Goal: Find specific page/section: Find specific page/section

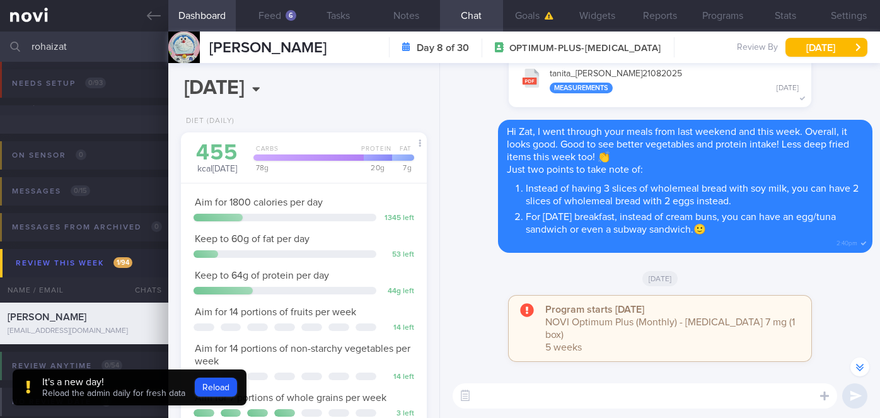
select select "8"
click at [25, 43] on div "rohaizat Assigned patients Assigned patients All active patients Archived patie…" at bounding box center [440, 47] width 880 height 30
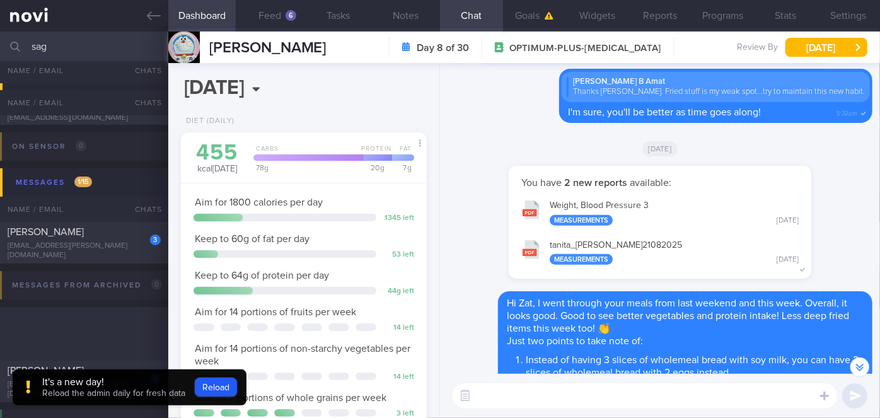
scroll to position [275, 0]
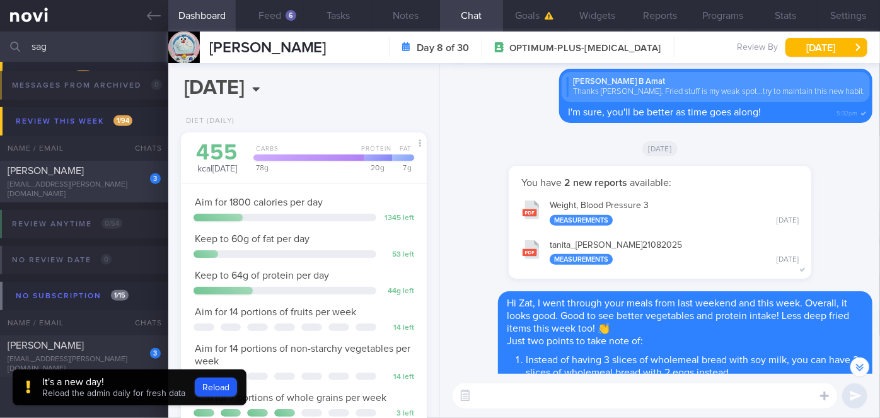
type input "sag"
click at [114, 190] on div "[EMAIL_ADDRESS][PERSON_NAME][DOMAIN_NAME]" at bounding box center [84, 189] width 153 height 19
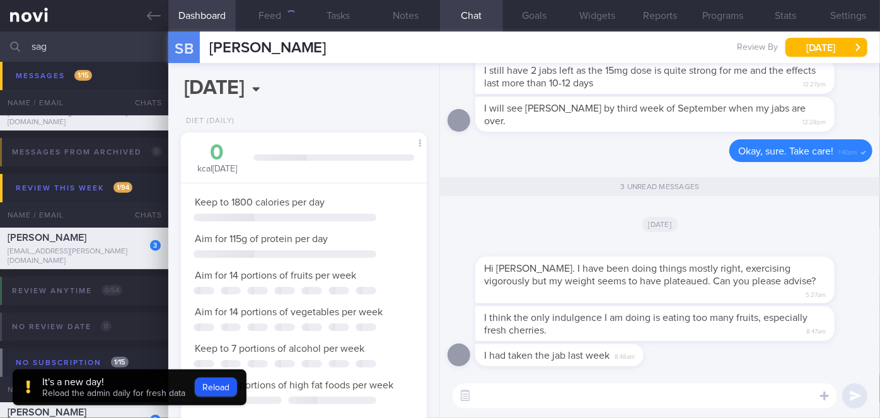
click at [219, 384] on button "Reload" at bounding box center [216, 386] width 42 height 19
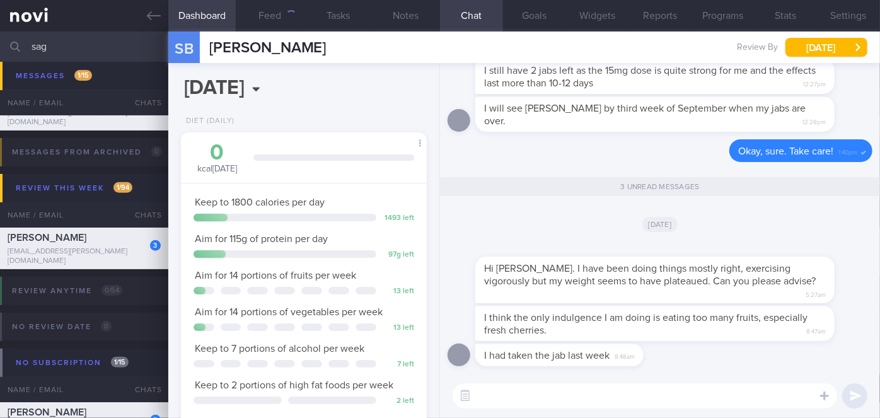
scroll to position [125, 215]
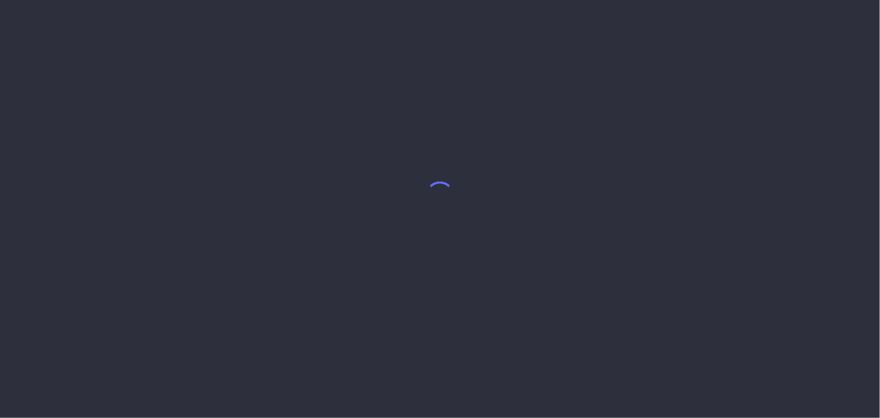
select select "8"
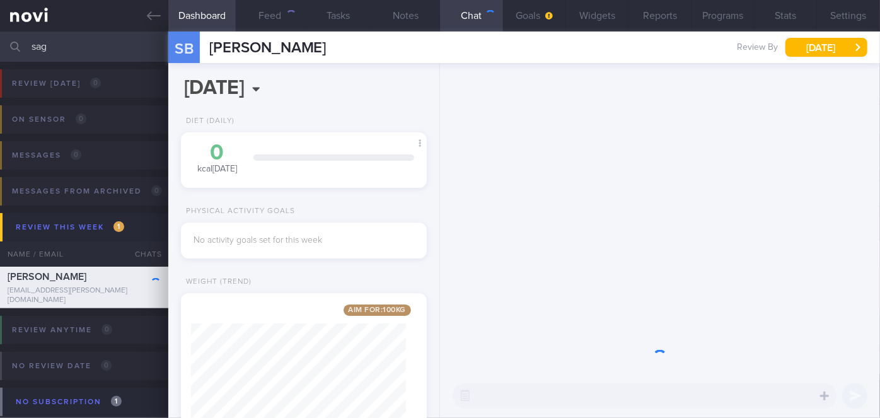
scroll to position [125, 215]
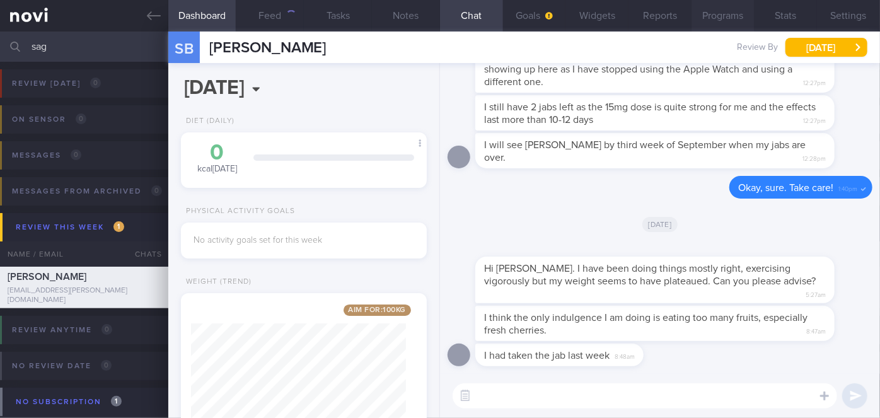
click at [735, 14] on button "Programs" at bounding box center [722, 16] width 63 height 32
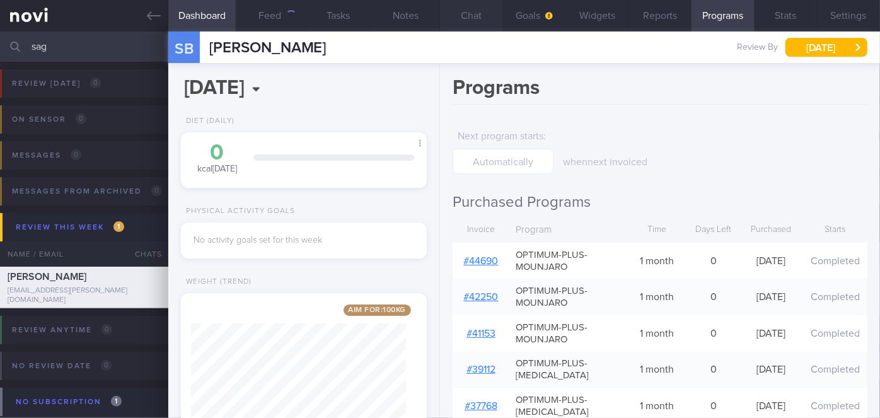
click at [481, 17] on button "Chat" at bounding box center [471, 16] width 63 height 32
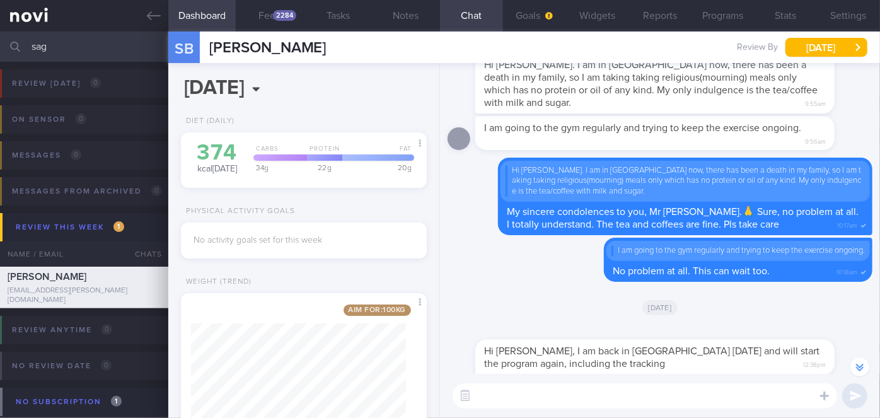
scroll to position [-687, 0]
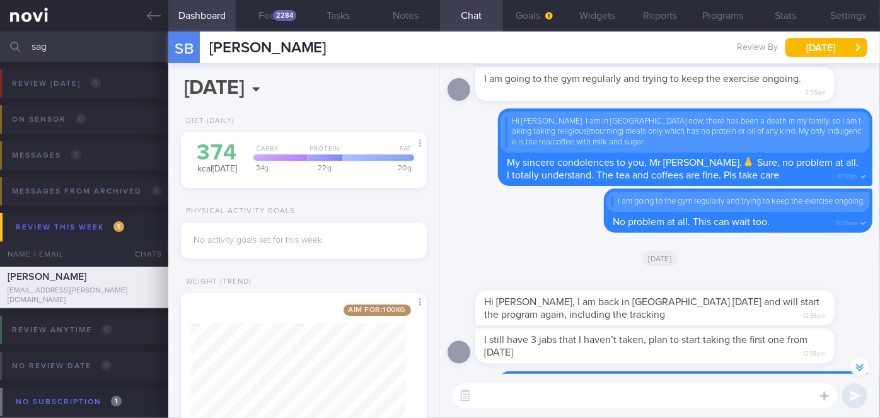
click at [92, 44] on input "sag" at bounding box center [440, 47] width 880 height 30
type input "s"
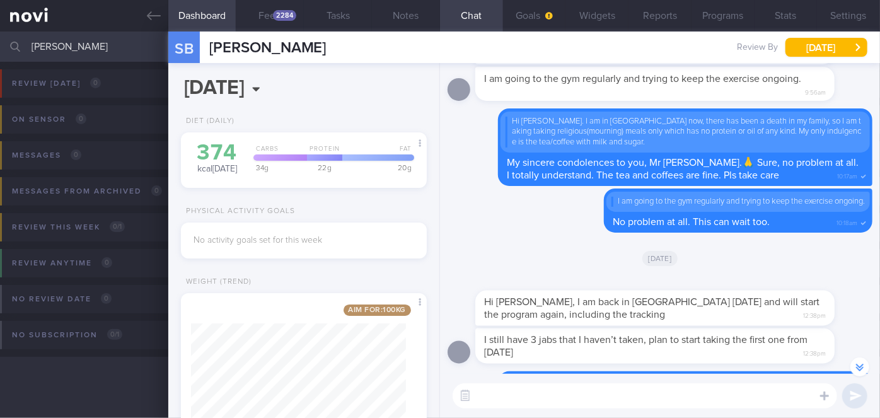
click at [95, 54] on input "teo kai lin" at bounding box center [440, 47] width 880 height 30
type input "t"
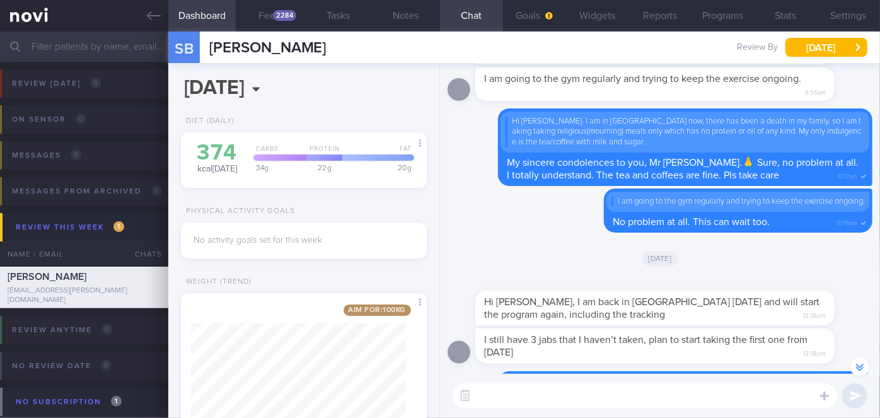
click at [94, 44] on input "text" at bounding box center [440, 47] width 880 height 30
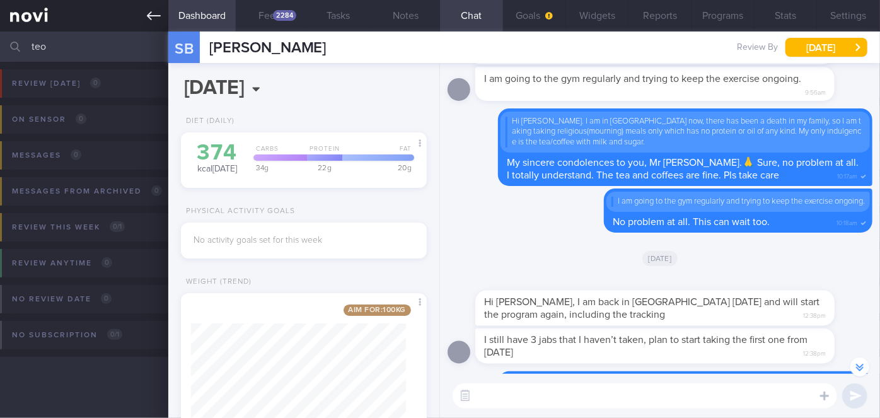
type input "teo"
click at [156, 13] on icon at bounding box center [154, 16] width 14 height 14
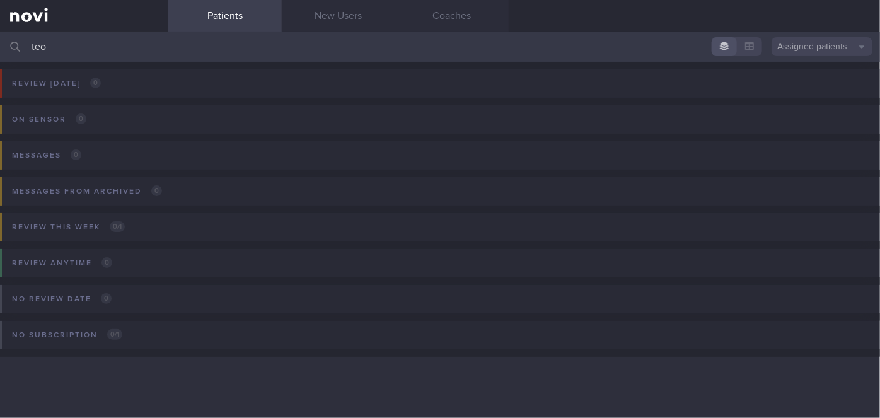
click at [114, 40] on input "teo" at bounding box center [440, 47] width 880 height 30
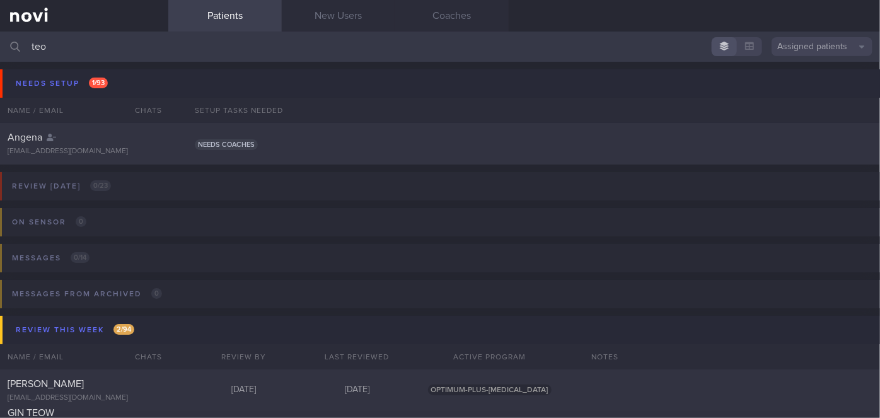
click at [101, 49] on input "teo" at bounding box center [440, 47] width 880 height 30
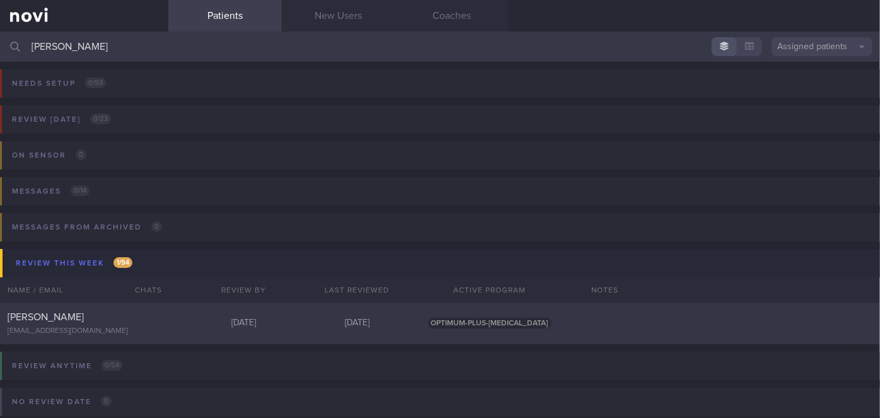
type input "[PERSON_NAME]"
click at [146, 316] on div at bounding box center [147, 314] width 28 height 7
select select "8"
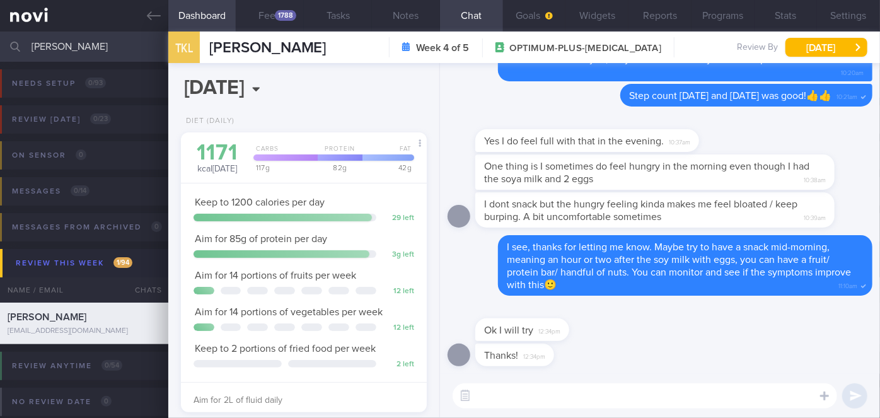
click at [100, 55] on input "[PERSON_NAME]" at bounding box center [440, 47] width 880 height 30
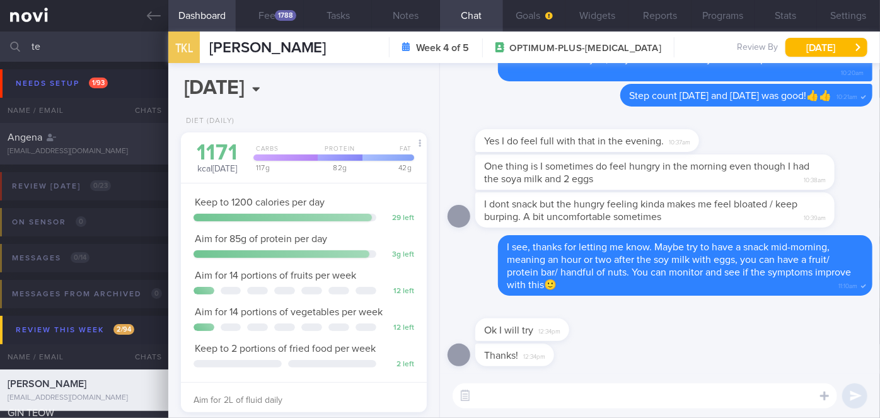
type input "t"
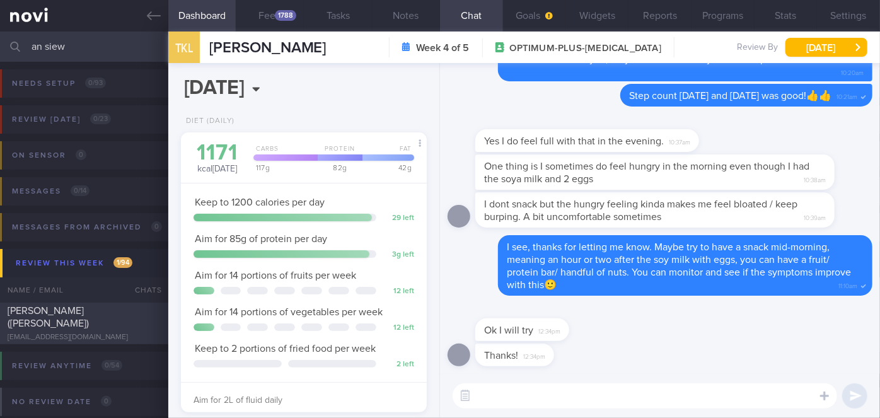
type input "an siew"
click at [147, 333] on div "[EMAIL_ADDRESS][DOMAIN_NAME]" at bounding box center [84, 337] width 153 height 9
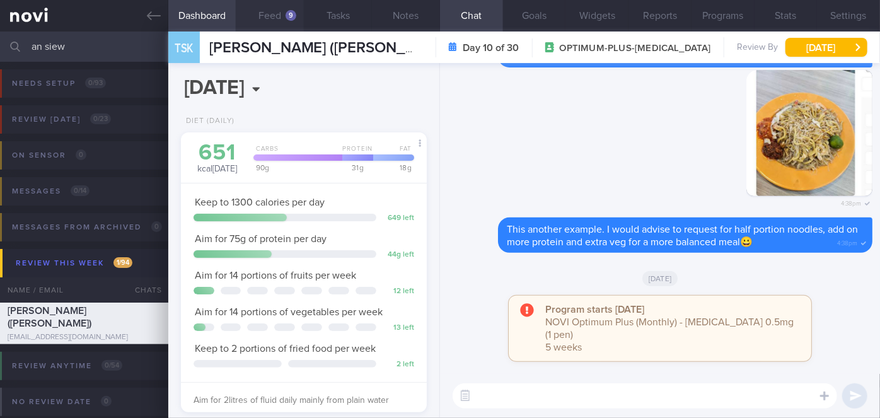
click at [289, 15] on div "9" at bounding box center [290, 15] width 11 height 11
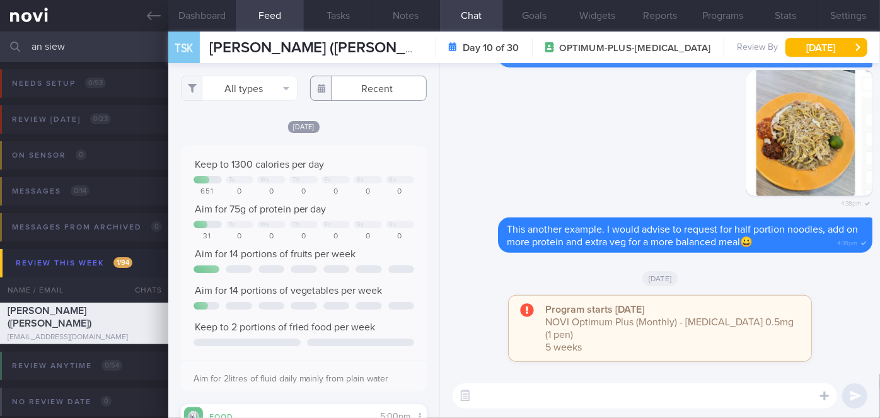
click at [382, 88] on input "text" at bounding box center [368, 88] width 117 height 25
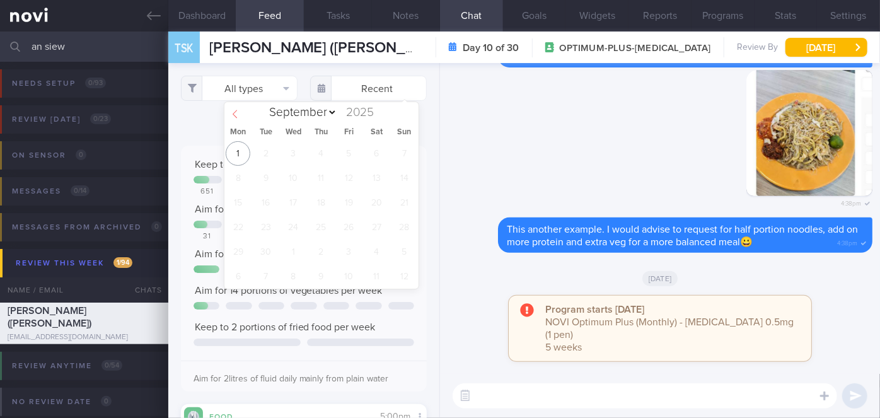
click at [238, 117] on icon at bounding box center [235, 114] width 9 height 9
select select "7"
click at [242, 248] on span "25" at bounding box center [238, 251] width 25 height 25
type input "[DATE]"
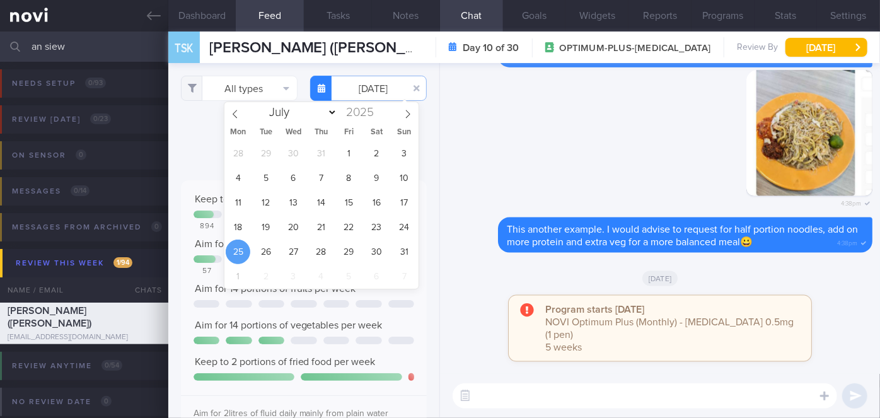
click at [77, 40] on input "an siew" at bounding box center [440, 47] width 880 height 30
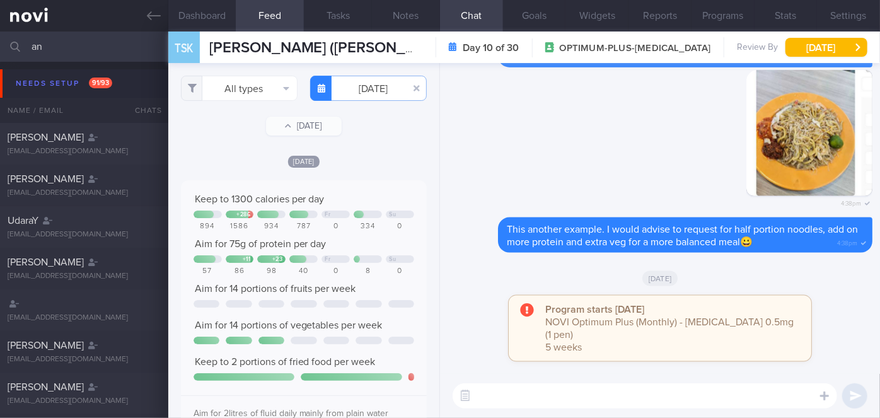
type input "a"
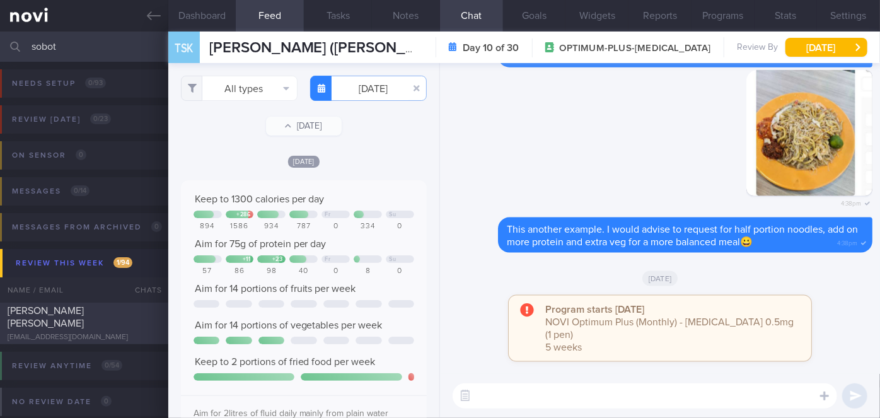
click at [135, 312] on div "[PERSON_NAME] [PERSON_NAME]" at bounding box center [83, 316] width 150 height 25
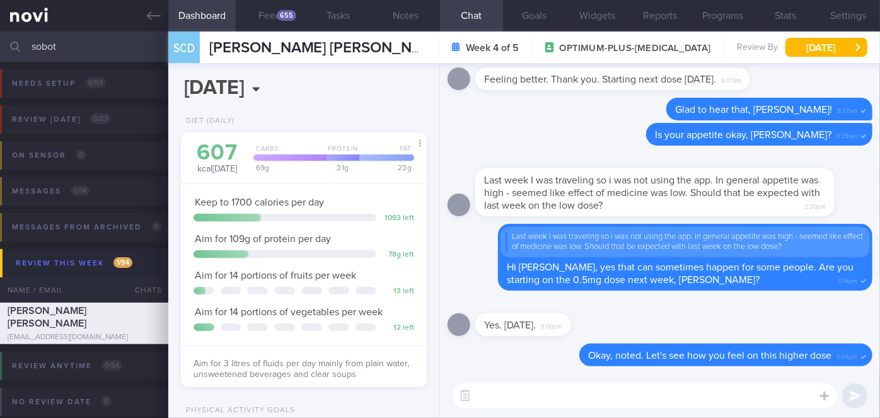
click at [125, 37] on input "sobot" at bounding box center [440, 47] width 880 height 30
click at [105, 43] on input "sobot" at bounding box center [440, 47] width 880 height 30
type input "s"
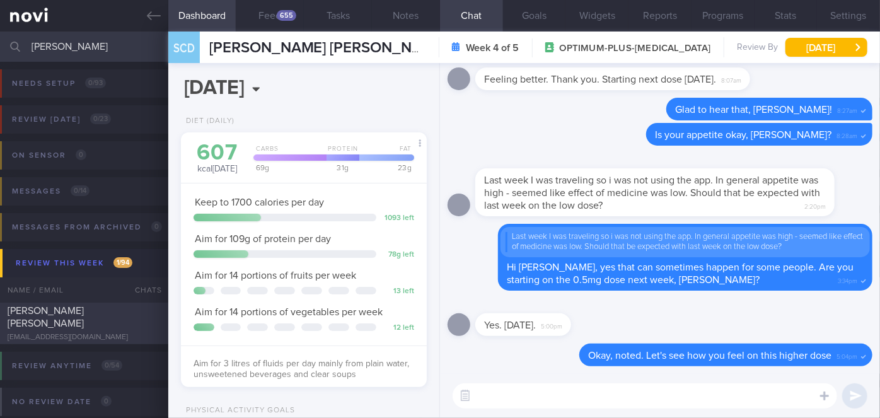
type input "[PERSON_NAME]"
click at [131, 333] on div "[EMAIL_ADDRESS][DOMAIN_NAME]" at bounding box center [84, 337] width 153 height 9
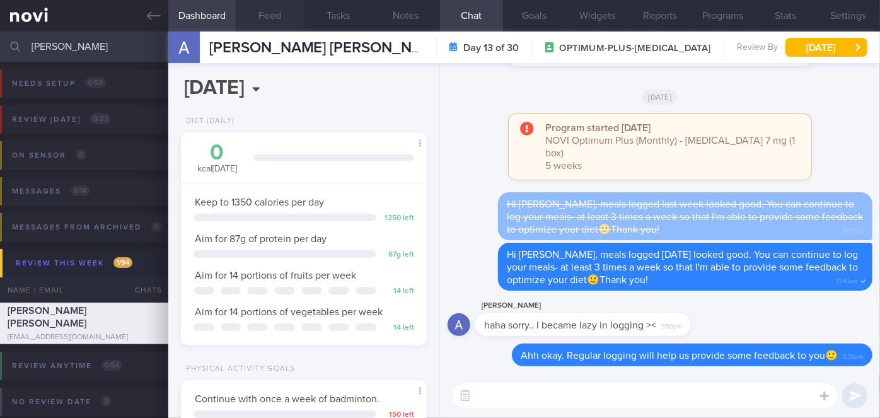
click at [275, 14] on button "Feed" at bounding box center [270, 16] width 68 height 32
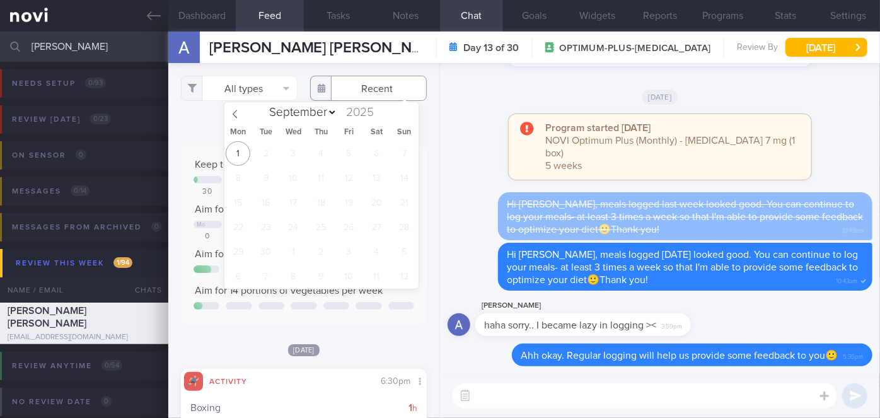
click at [386, 84] on input "text" at bounding box center [368, 88] width 117 height 25
click at [235, 109] on span at bounding box center [234, 112] width 21 height 21
select select "7"
click at [235, 254] on span "25" at bounding box center [238, 251] width 25 height 25
type input "[DATE]"
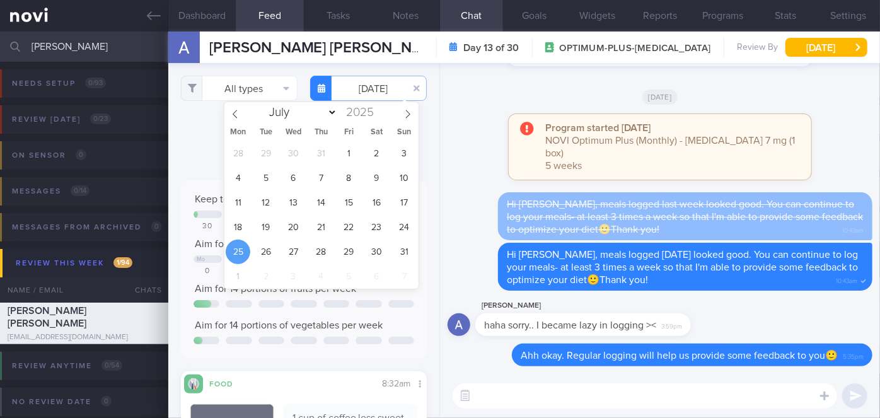
click at [490, 189] on div "Program started [DATE] NOVI Optimum Plus (Monthly) - [MEDICAL_DATA] 7 mg (1 box…" at bounding box center [659, 153] width 425 height 78
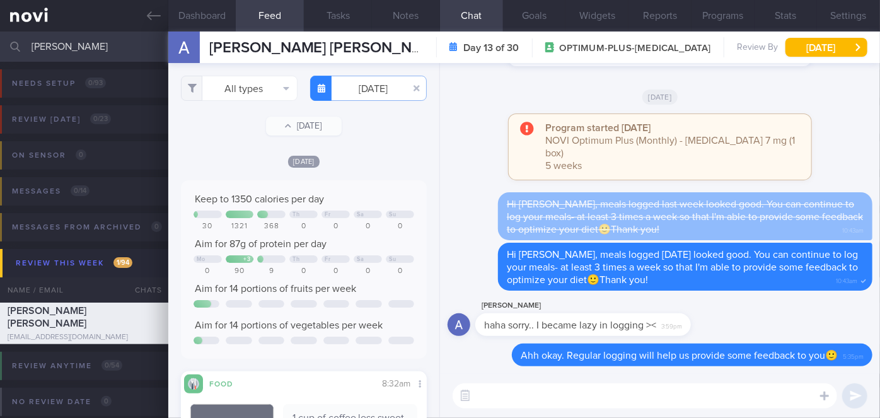
click at [125, 38] on input "[PERSON_NAME]" at bounding box center [440, 47] width 880 height 30
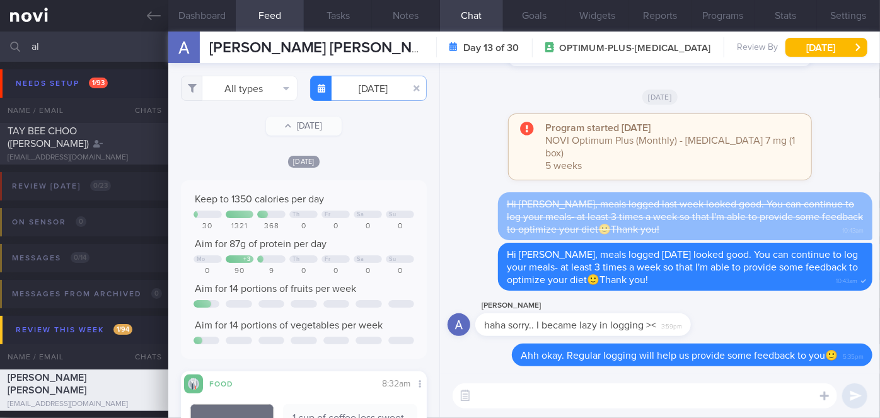
type input "a"
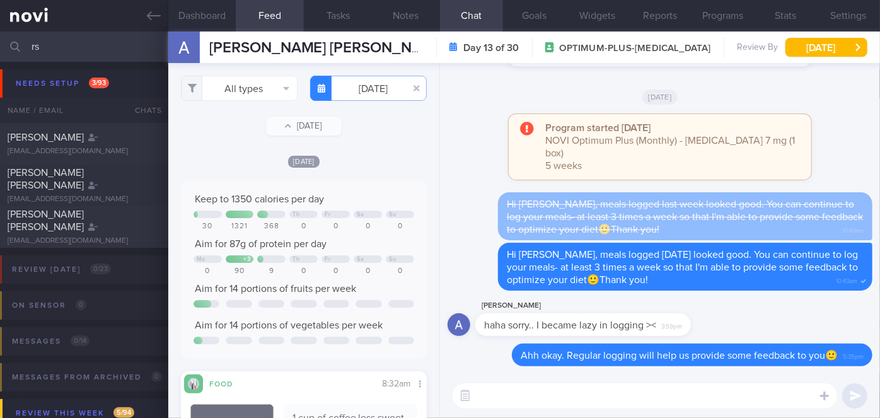
type input "r"
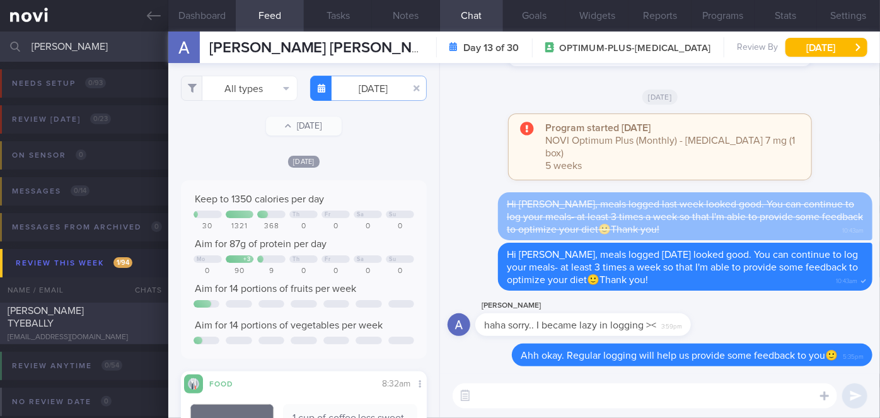
type input "[PERSON_NAME]"
click at [133, 318] on div "[PERSON_NAME] TYEBALLY" at bounding box center [83, 316] width 150 height 25
